Goal: Navigation & Orientation: Find specific page/section

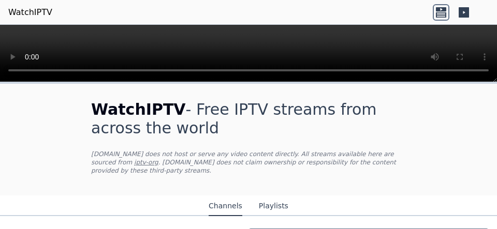
click at [438, 8] on icon at bounding box center [441, 9] width 10 height 4
click at [272, 197] on button "Playlists" at bounding box center [274, 207] width 30 height 20
click at [259, 197] on button "Playlists" at bounding box center [274, 207] width 30 height 20
click at [230, 197] on button "Channels" at bounding box center [226, 207] width 34 height 20
click at [209, 197] on button "Channels" at bounding box center [226, 207] width 34 height 20
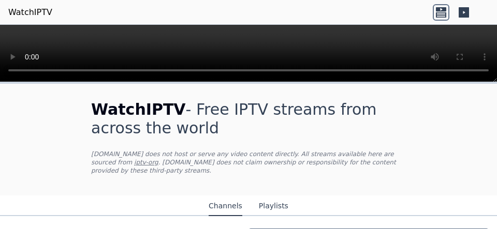
click at [230, 197] on button "Channels" at bounding box center [226, 207] width 34 height 20
click at [209, 197] on button "Channels" at bounding box center [226, 207] width 34 height 20
click at [230, 197] on button "Channels" at bounding box center [226, 207] width 34 height 20
click at [209, 197] on button "Channels" at bounding box center [226, 207] width 34 height 20
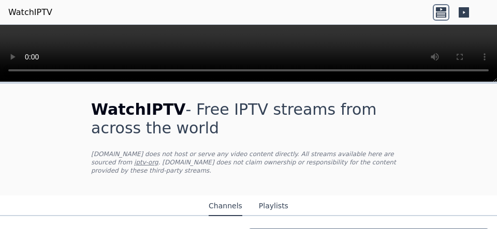
click at [230, 197] on button "Channels" at bounding box center [226, 207] width 34 height 20
click at [209, 197] on button "Channels" at bounding box center [226, 207] width 34 height 20
click at [230, 197] on button "Channels" at bounding box center [226, 207] width 34 height 20
click at [209, 197] on button "Channels" at bounding box center [226, 207] width 34 height 20
click at [230, 197] on button "Channels" at bounding box center [226, 207] width 34 height 20
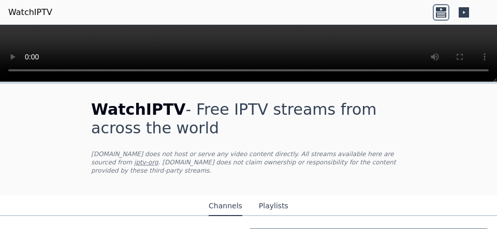
click at [209, 197] on button "Channels" at bounding box center [226, 207] width 34 height 20
click at [230, 197] on button "Channels" at bounding box center [226, 207] width 34 height 20
click at [209, 197] on button "Channels" at bounding box center [226, 207] width 34 height 20
